Goal: Complete application form

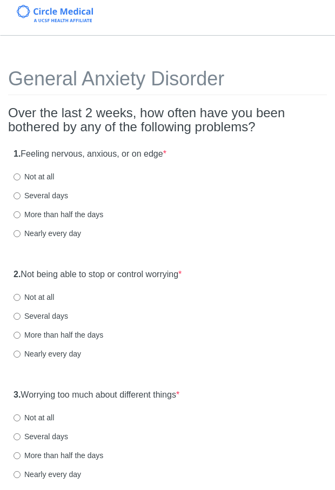
click at [83, 211] on label "More than half the days" at bounding box center [59, 214] width 90 height 11
click at [21, 211] on input "More than half the days" at bounding box center [17, 214] width 7 height 7
radio input "true"
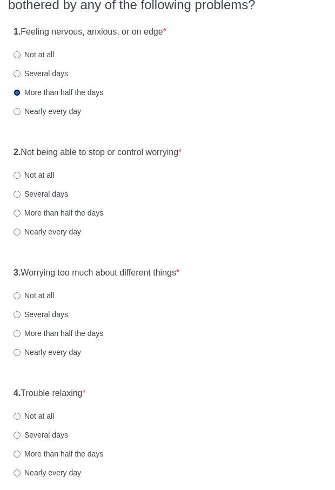
scroll to position [123, 0]
click at [45, 192] on label "Several days" at bounding box center [41, 193] width 55 height 11
click at [21, 192] on input "Several days" at bounding box center [17, 193] width 7 height 7
radio input "true"
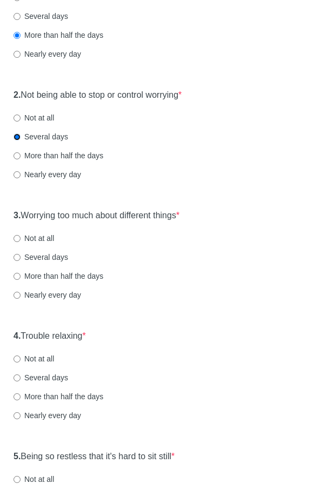
scroll to position [200, 0]
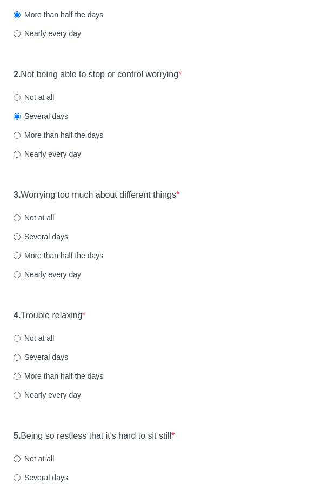
click at [48, 237] on label "Several days" at bounding box center [41, 236] width 55 height 11
click at [21, 237] on input "Several days" at bounding box center [17, 236] width 7 height 7
radio input "true"
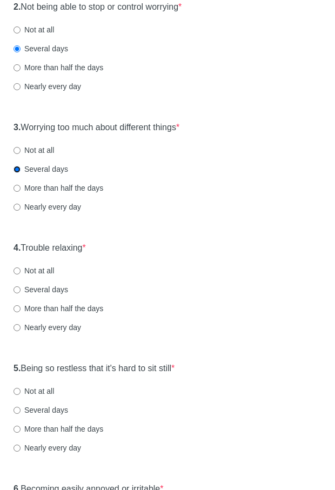
scroll to position [284, 0]
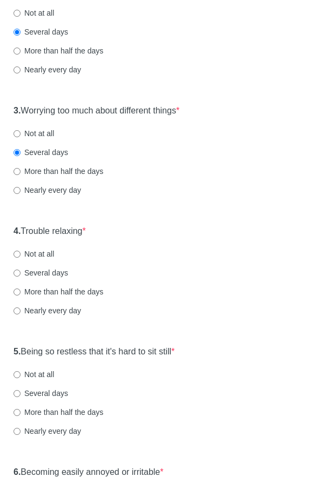
click at [44, 290] on label "More than half the days" at bounding box center [59, 291] width 90 height 11
click at [21, 290] on input "More than half the days" at bounding box center [17, 292] width 7 height 7
radio input "true"
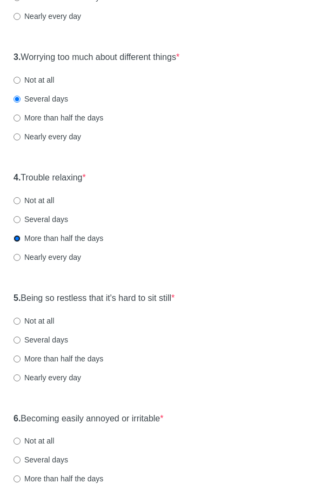
scroll to position [341, 0]
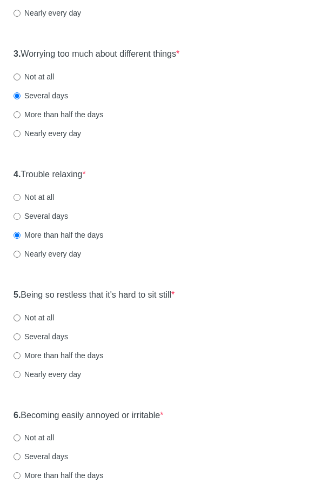
click at [38, 333] on label "Several days" at bounding box center [41, 336] width 55 height 11
click at [21, 333] on input "Several days" at bounding box center [17, 336] width 7 height 7
radio input "true"
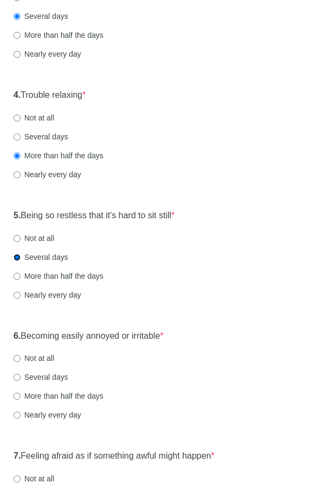
scroll to position [497, 0]
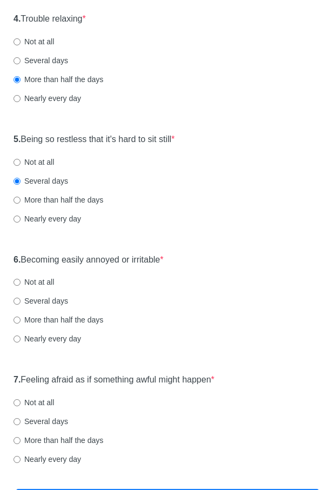
click at [41, 301] on label "Several days" at bounding box center [41, 301] width 55 height 11
click at [21, 301] on input "Several days" at bounding box center [17, 301] width 7 height 7
radio input "true"
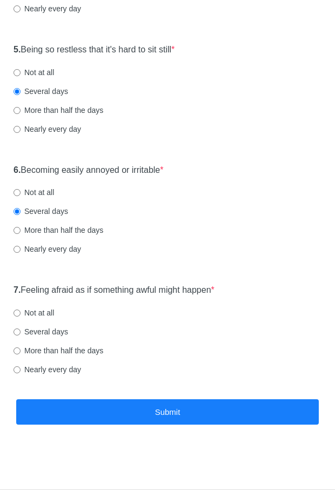
click at [52, 314] on label "Not at all" at bounding box center [34, 312] width 41 height 11
click at [21, 314] on input "Not at all" at bounding box center [17, 313] width 7 height 7
radio input "true"
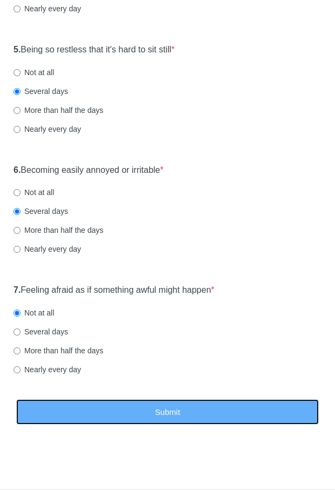
click at [117, 416] on button "Submit" at bounding box center [167, 411] width 303 height 25
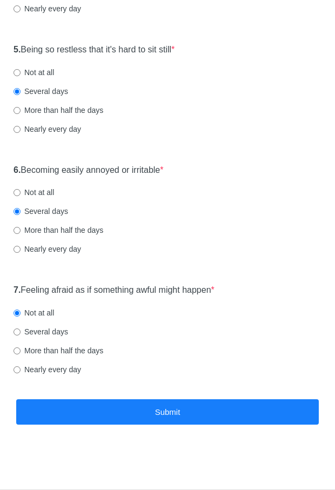
scroll to position [0, 0]
